Goal: Information Seeking & Learning: Check status

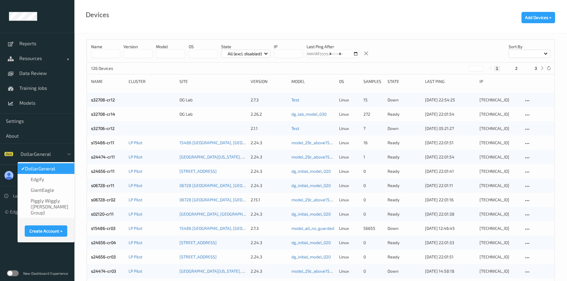
click at [37, 156] on div at bounding box center [41, 154] width 40 height 7
click at [43, 193] on div "GiantEagle" at bounding box center [46, 190] width 57 height 11
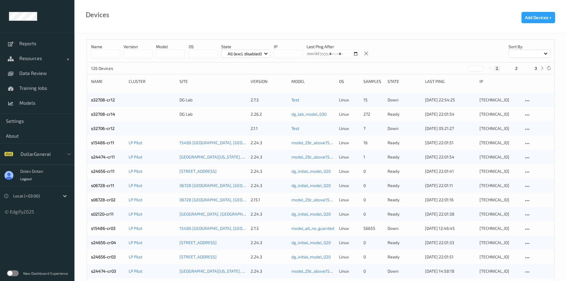
click at [13, 274] on label at bounding box center [13, 274] width 12 height 6
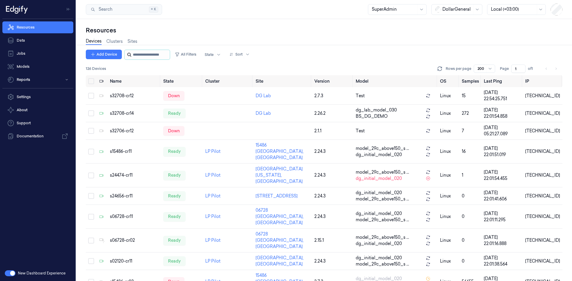
click at [135, 55] on input "string" at bounding box center [151, 55] width 36 height 10
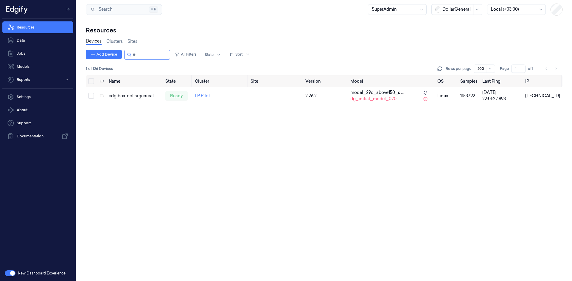
type input "**"
click at [451, 6] on div at bounding box center [457, 9] width 30 height 6
click at [456, 43] on div "GiantEagle" at bounding box center [450, 42] width 31 height 6
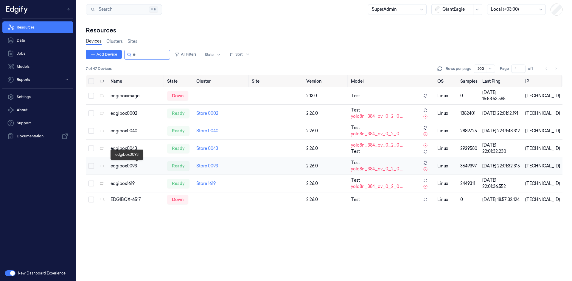
click at [126, 168] on div "edgibox0093" at bounding box center [136, 166] width 52 height 6
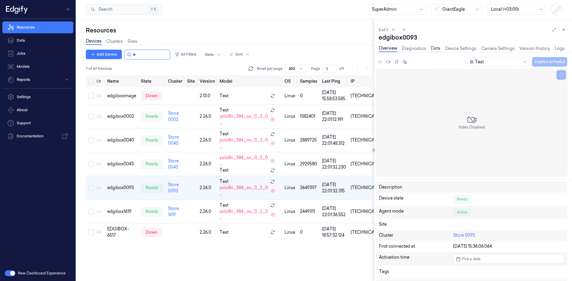
click at [437, 48] on link "Data" at bounding box center [436, 48] width 10 height 7
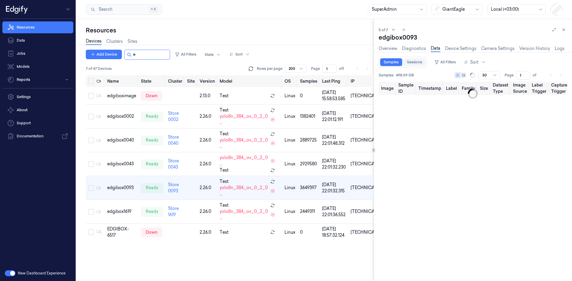
click at [417, 62] on link "Sessions" at bounding box center [414, 62] width 22 height 8
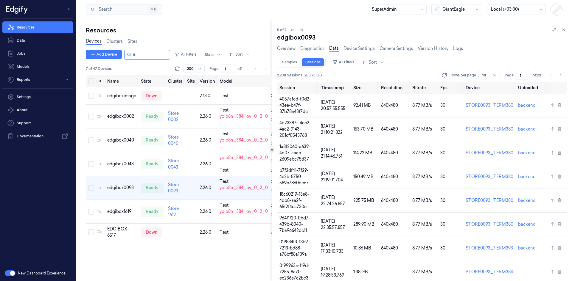
click at [272, 160] on div at bounding box center [272, 150] width 0 height 262
click at [377, 62] on div "Sort" at bounding box center [373, 62] width 28 height 10
click at [378, 74] on div "Created at" at bounding box center [373, 74] width 21 height 6
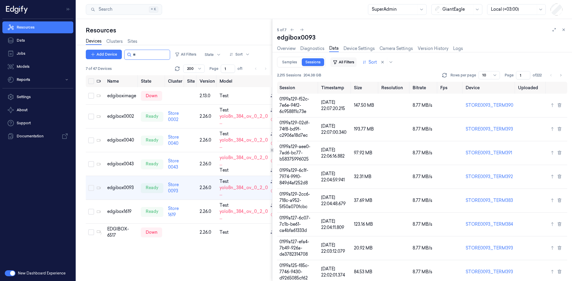
click at [346, 63] on button "All Filters" at bounding box center [343, 62] width 26 height 10
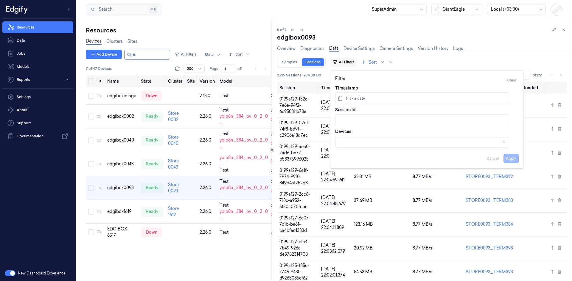
click at [346, 63] on button "All Filters" at bounding box center [343, 62] width 26 height 10
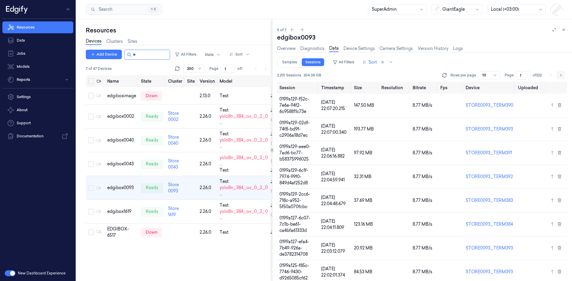
click at [559, 76] on icon "Go to next page" at bounding box center [561, 75] width 4 height 5
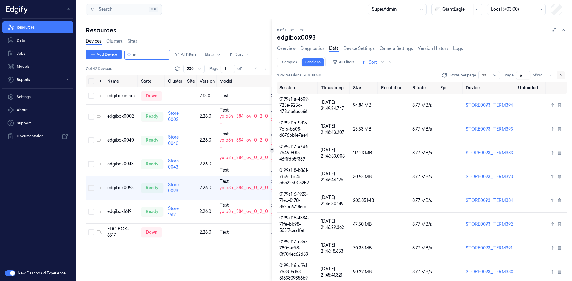
click at [559, 76] on icon "Go to next page" at bounding box center [561, 75] width 4 height 5
click at [559, 76] on icon "Go to next page" at bounding box center [561, 74] width 4 height 5
click at [559, 76] on icon "Go to next page" at bounding box center [561, 75] width 4 height 5
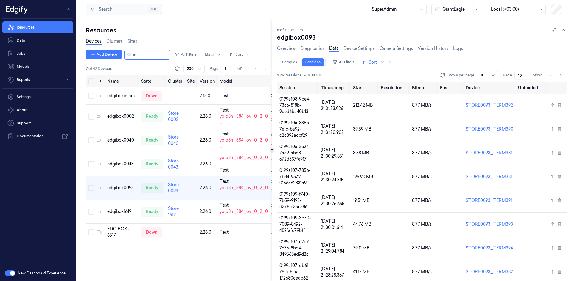
click at [477, 76] on div "10" at bounding box center [487, 75] width 21 height 8
click at [478, 125] on div "50" at bounding box center [480, 126] width 5 height 6
click at [560, 74] on icon "Go to next page" at bounding box center [560, 75] width 1 height 2
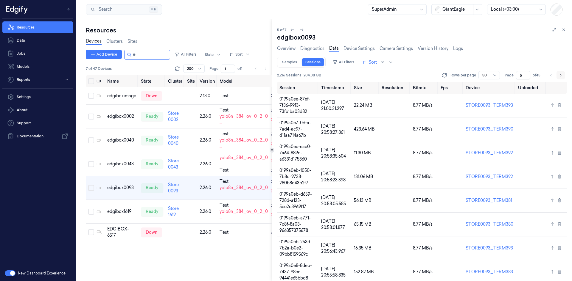
click at [560, 74] on icon "Go to next page" at bounding box center [560, 75] width 1 height 2
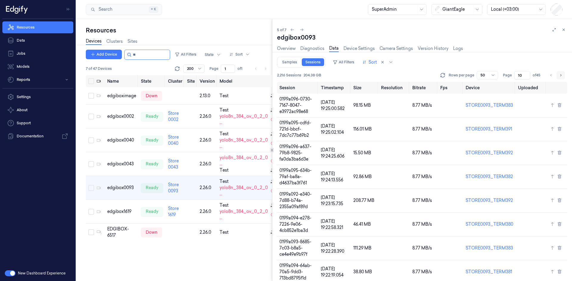
click at [560, 74] on icon "Go to next page" at bounding box center [560, 75] width 1 height 2
drag, startPoint x: 518, startPoint y: 76, endPoint x: 513, endPoint y: 75, distance: 4.5
click at [514, 75] on input "11" at bounding box center [522, 75] width 16 height 8
click at [517, 74] on input "11" at bounding box center [522, 75] width 16 height 8
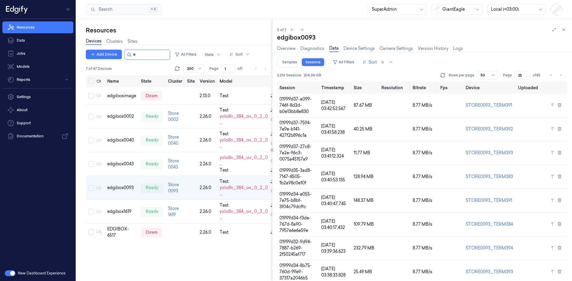
click at [515, 76] on input "25" at bounding box center [522, 75] width 16 height 8
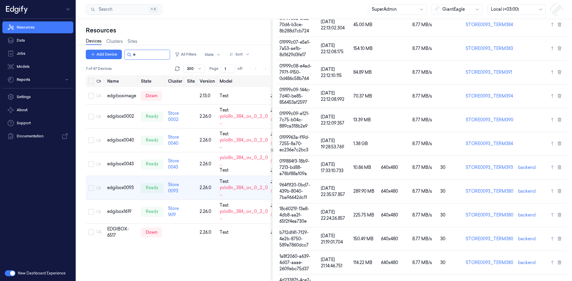
scroll to position [152, 0]
type input "45"
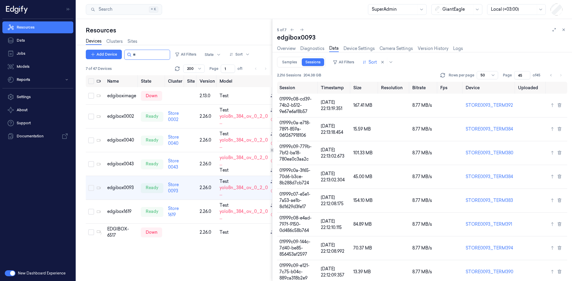
click at [231, 262] on div "Add Device All Filters State Sort 7 of 47 Devices Rows per page 200 Page 1 of 1…" at bounding box center [179, 166] width 186 height 232
click at [440, 76] on icon at bounding box center [442, 77] width 4 height 2
click at [523, 36] on div "edgibox0093" at bounding box center [422, 37] width 290 height 8
